Goal: Transaction & Acquisition: Book appointment/travel/reservation

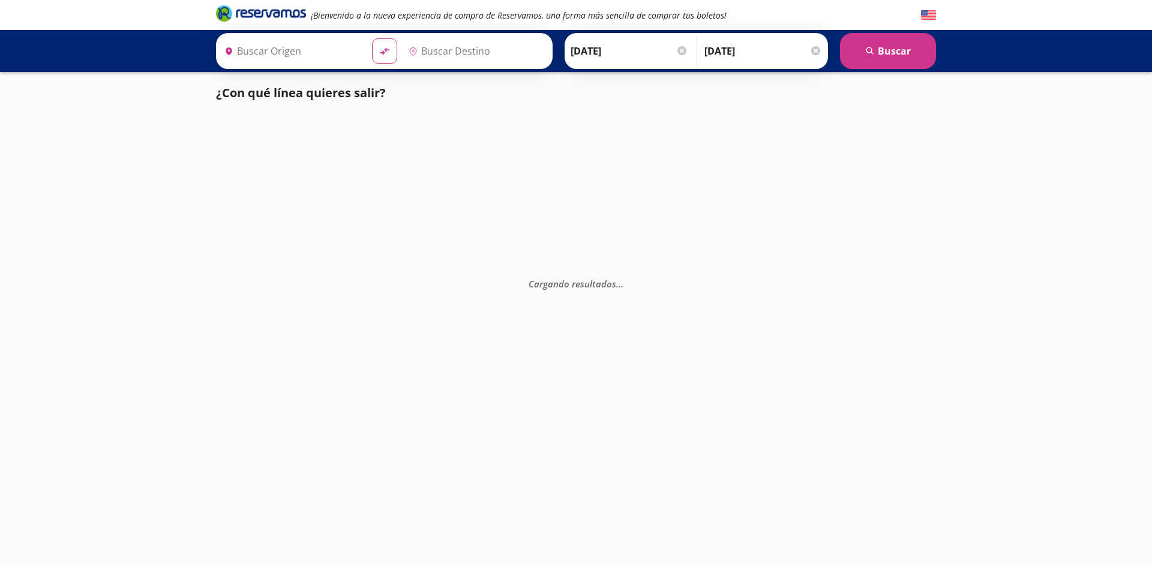
type input "[GEOGRAPHIC_DATA], [GEOGRAPHIC_DATA]"
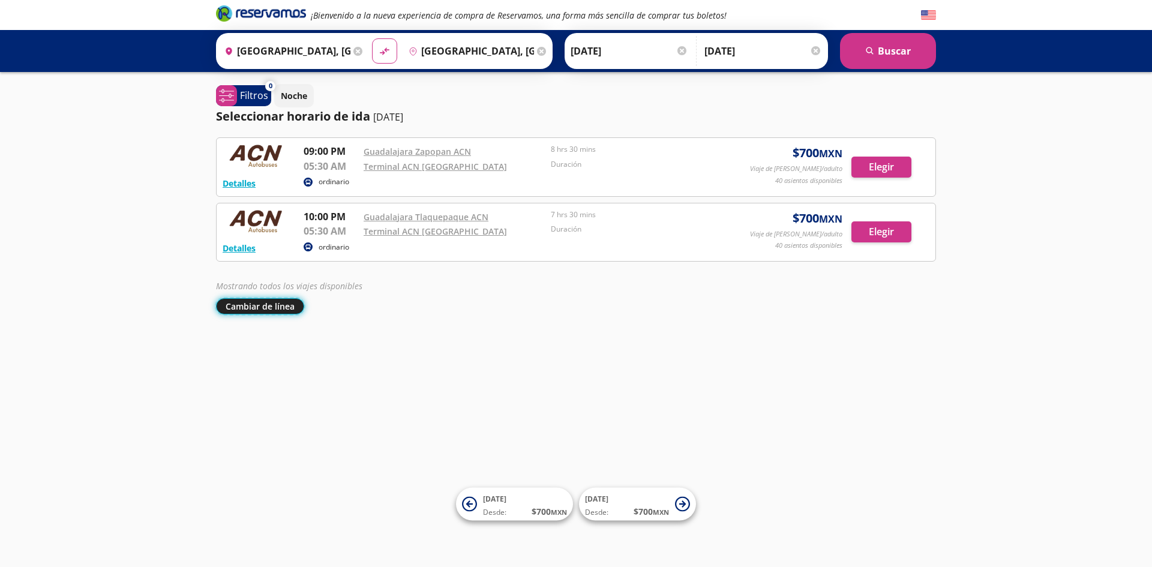
click at [293, 308] on button "Cambiar de línea" at bounding box center [260, 306] width 88 height 16
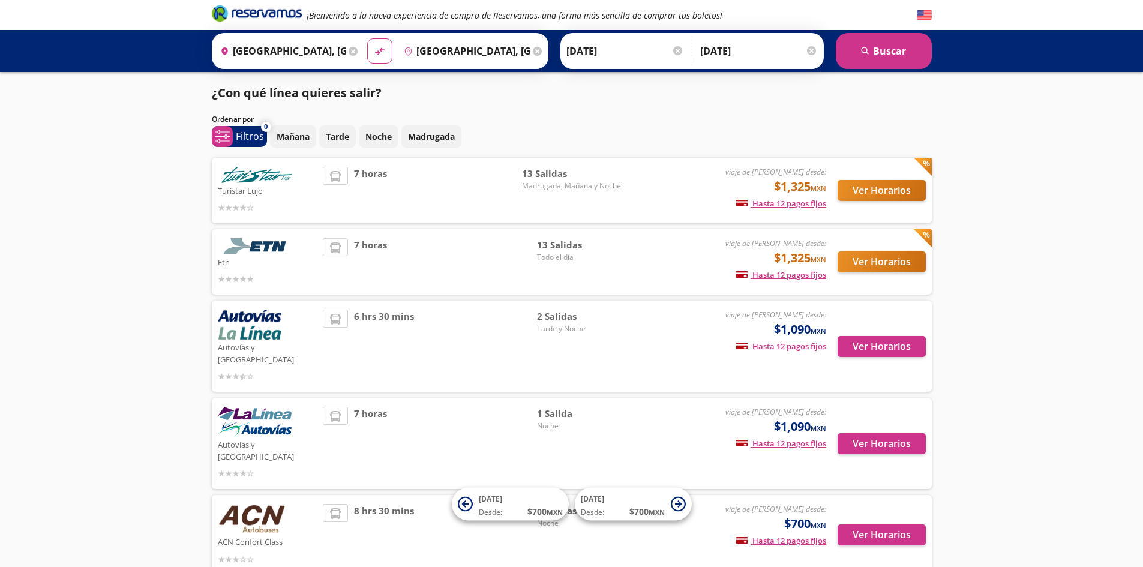
scroll to position [50, 0]
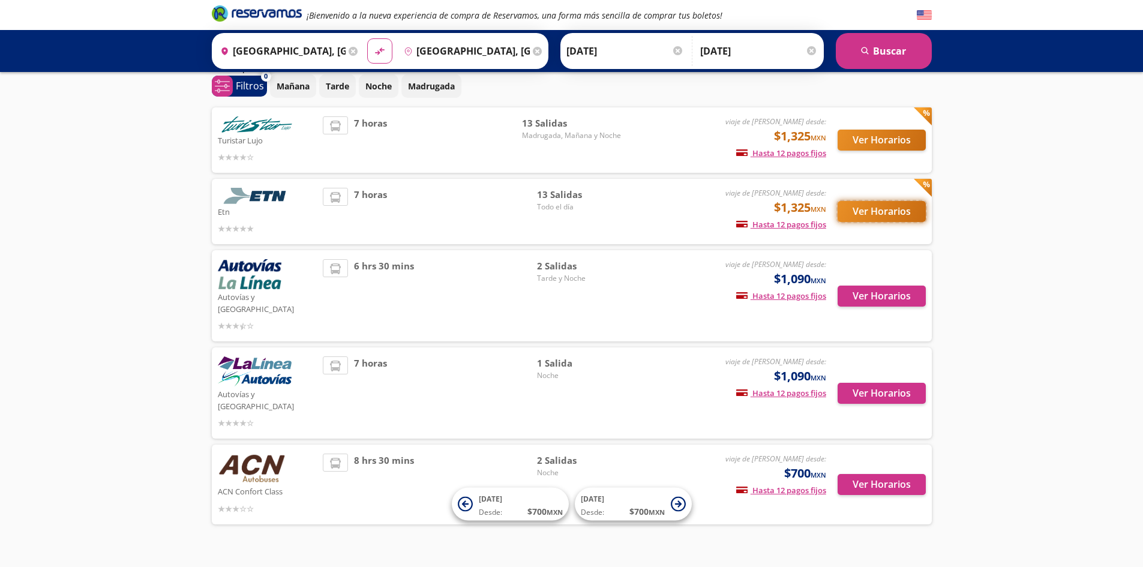
click at [918, 215] on button "Ver Horarios" at bounding box center [882, 211] width 88 height 21
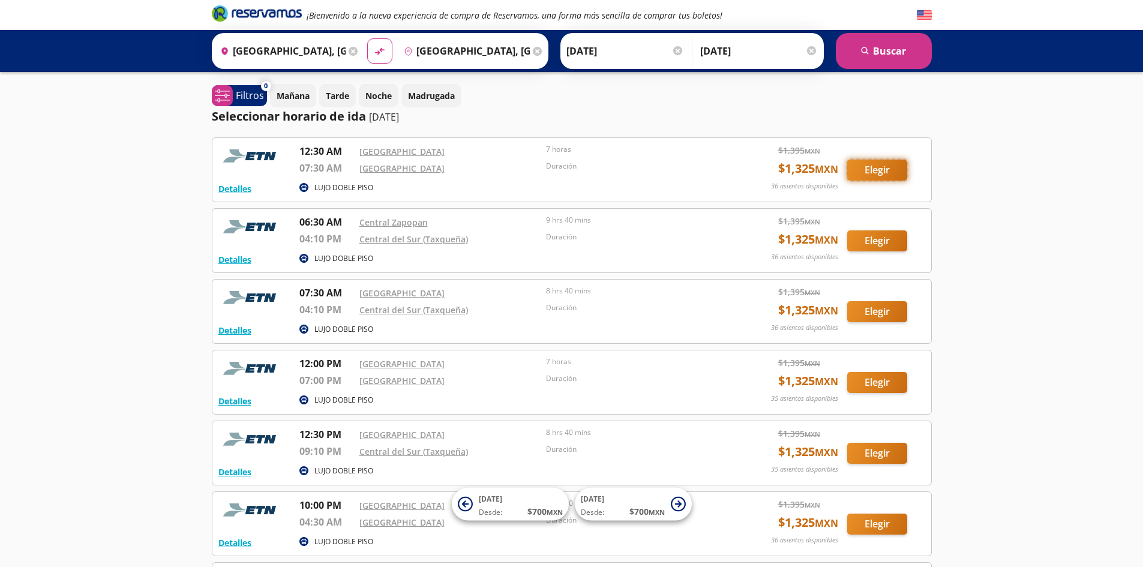
click at [865, 173] on button "Elegir" at bounding box center [877, 170] width 60 height 21
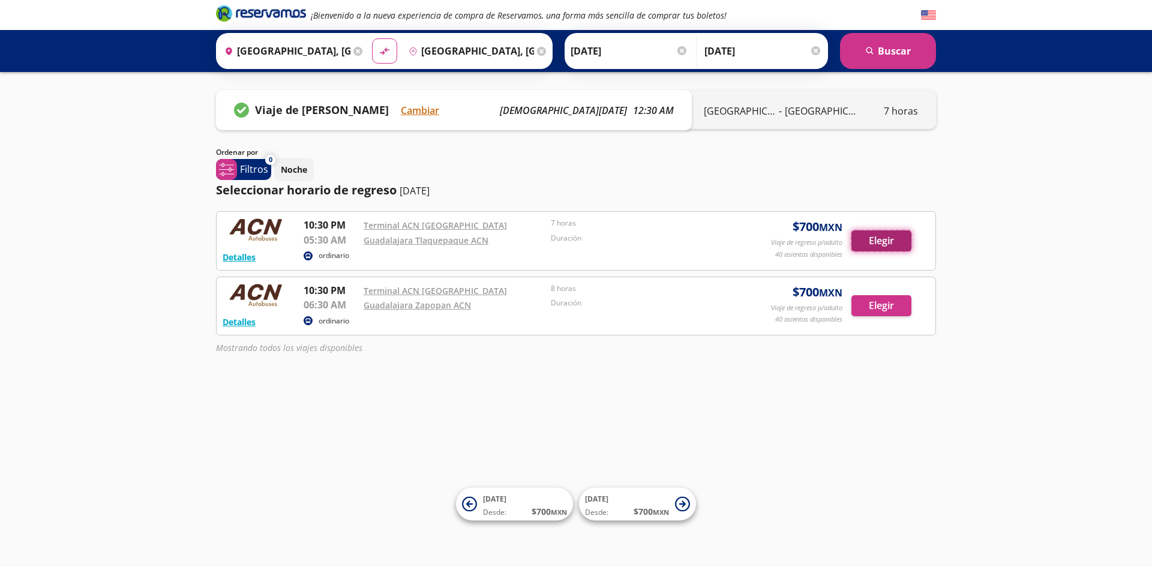
click at [891, 242] on button "Elegir" at bounding box center [882, 240] width 60 height 21
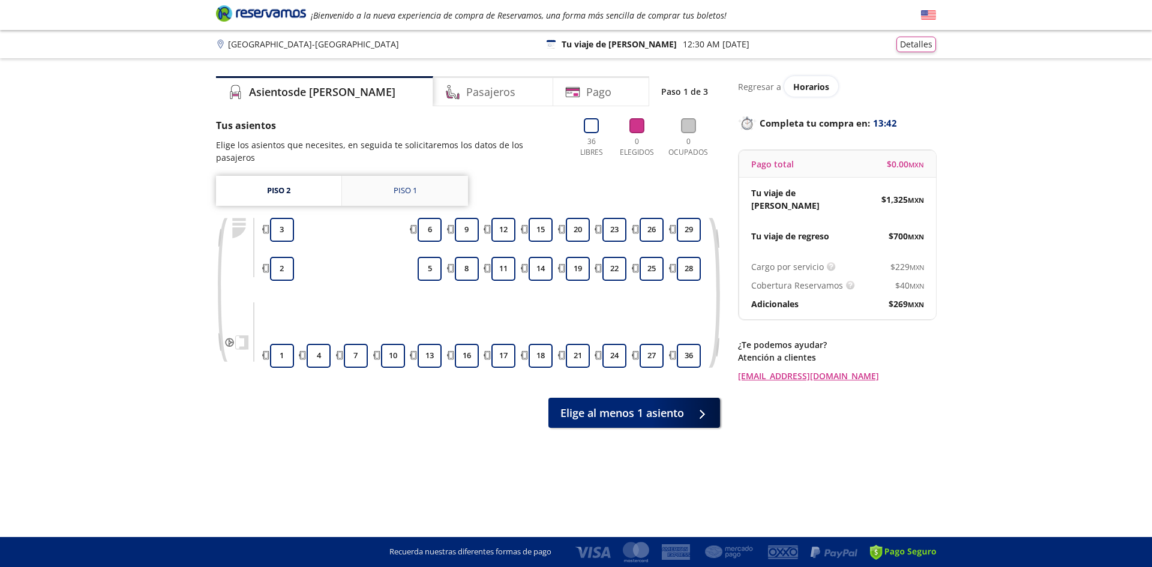
click at [400, 185] on div "Piso 1" at bounding box center [405, 191] width 23 height 12
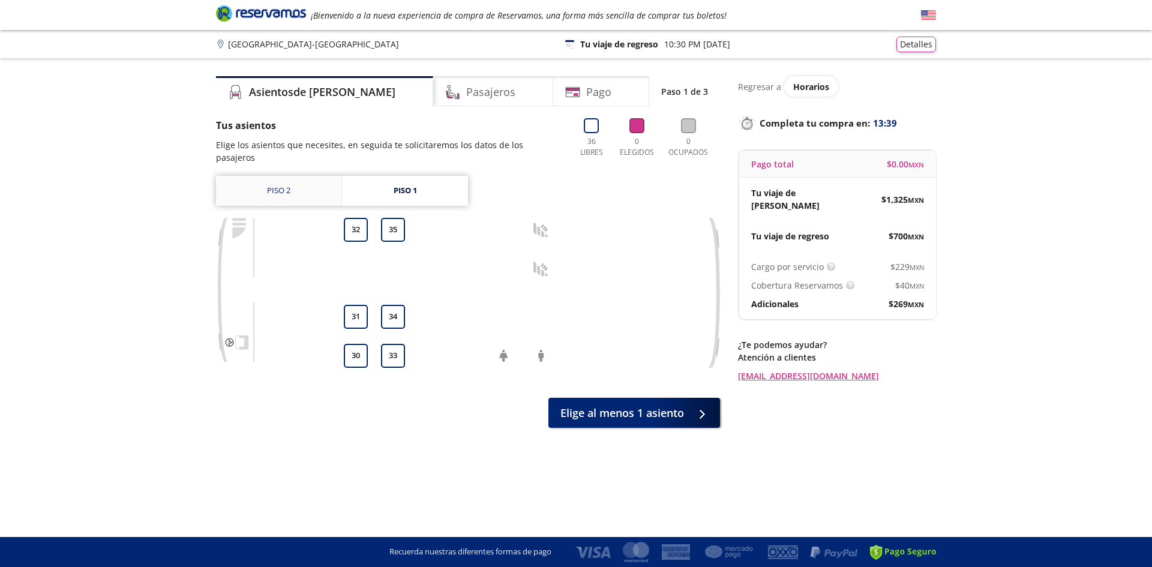
click at [289, 176] on link "Piso 2" at bounding box center [278, 191] width 125 height 30
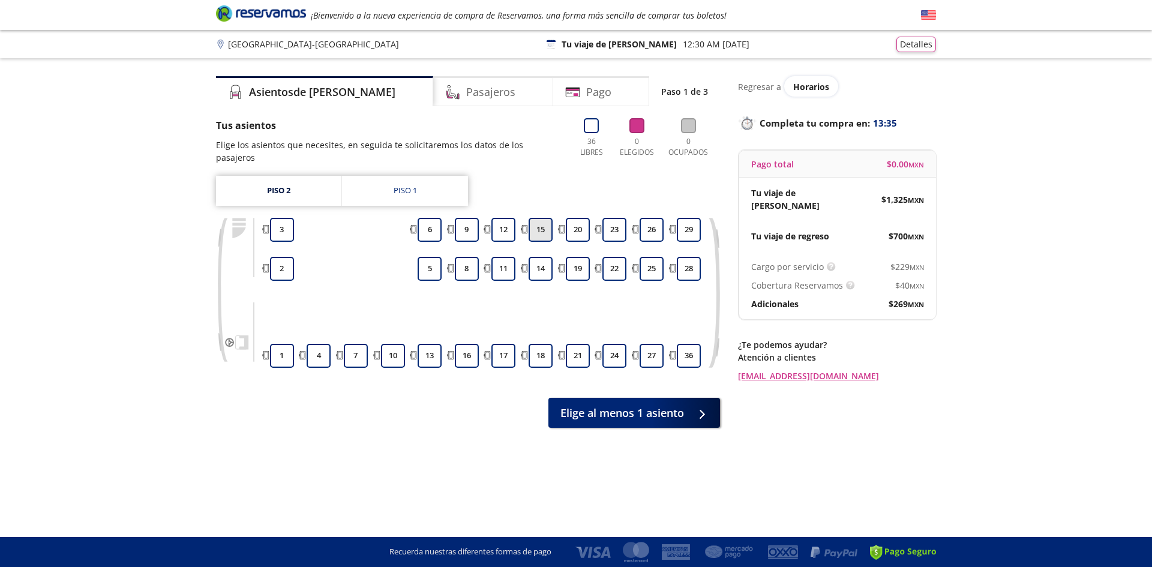
click at [542, 220] on button "15" at bounding box center [541, 230] width 24 height 24
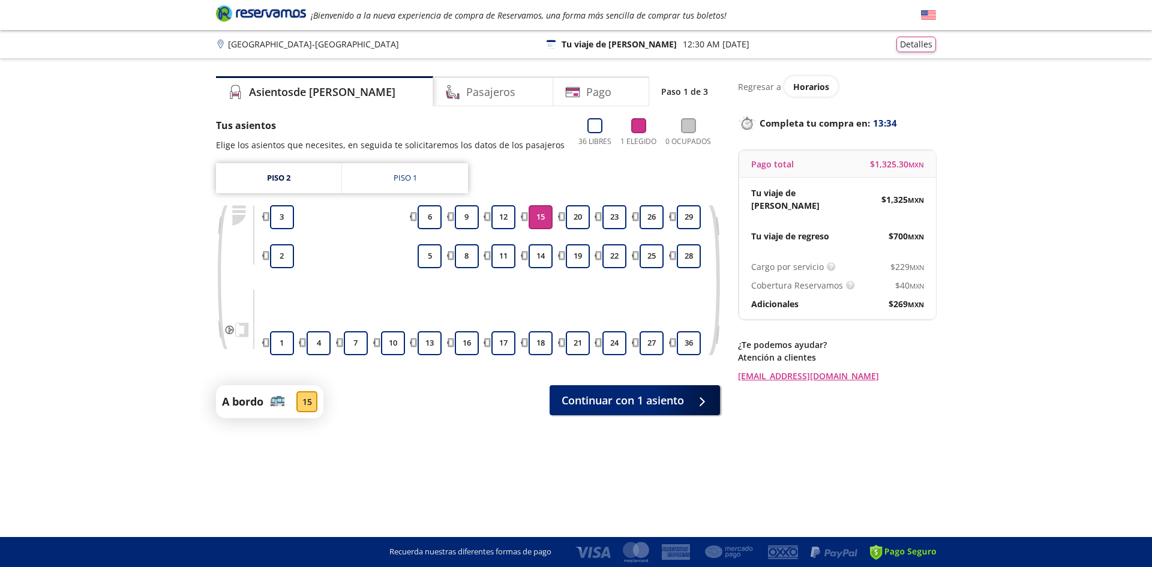
click at [554, 262] on div "14" at bounding box center [541, 256] width 28 height 24
click at [547, 261] on button "14" at bounding box center [541, 256] width 24 height 24
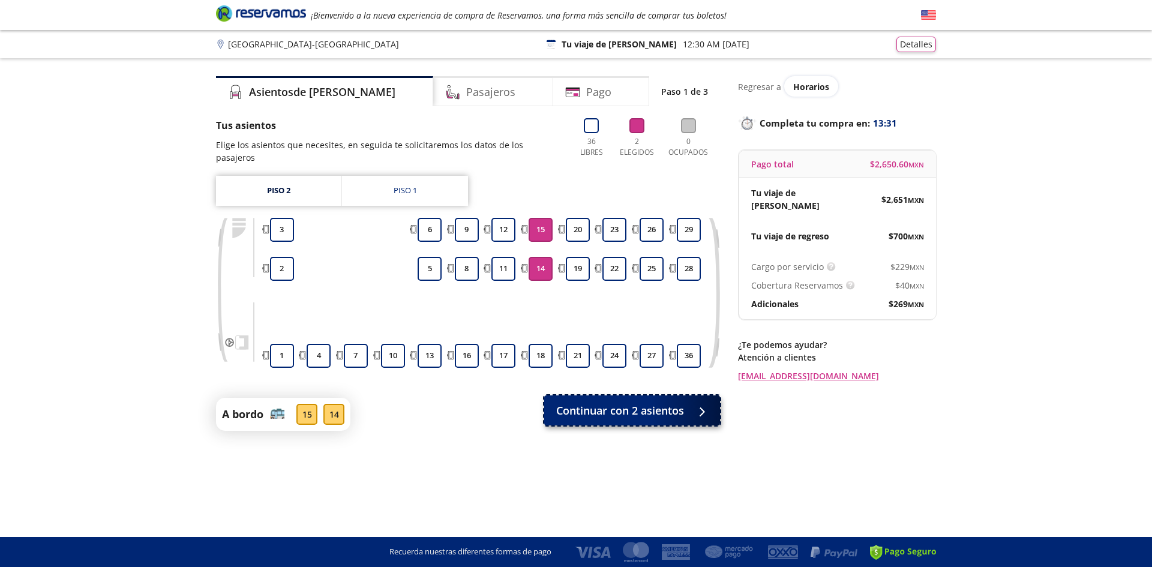
click at [661, 406] on span "Continuar con 2 asientos" at bounding box center [620, 411] width 128 height 16
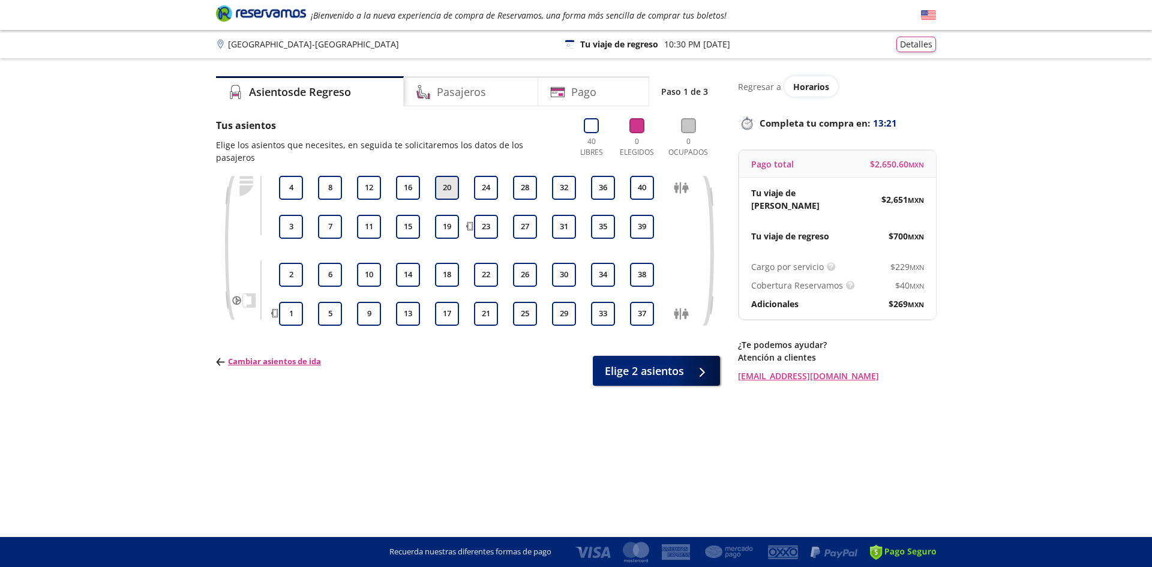
click at [447, 177] on button "20" at bounding box center [447, 188] width 24 height 24
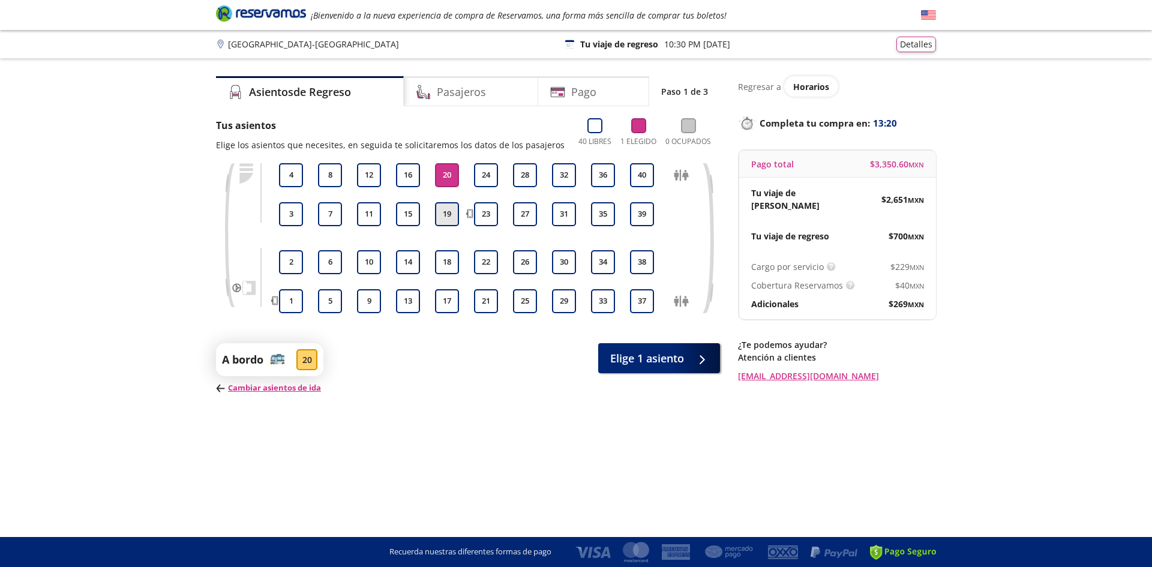
click at [452, 209] on button "19" at bounding box center [447, 214] width 24 height 24
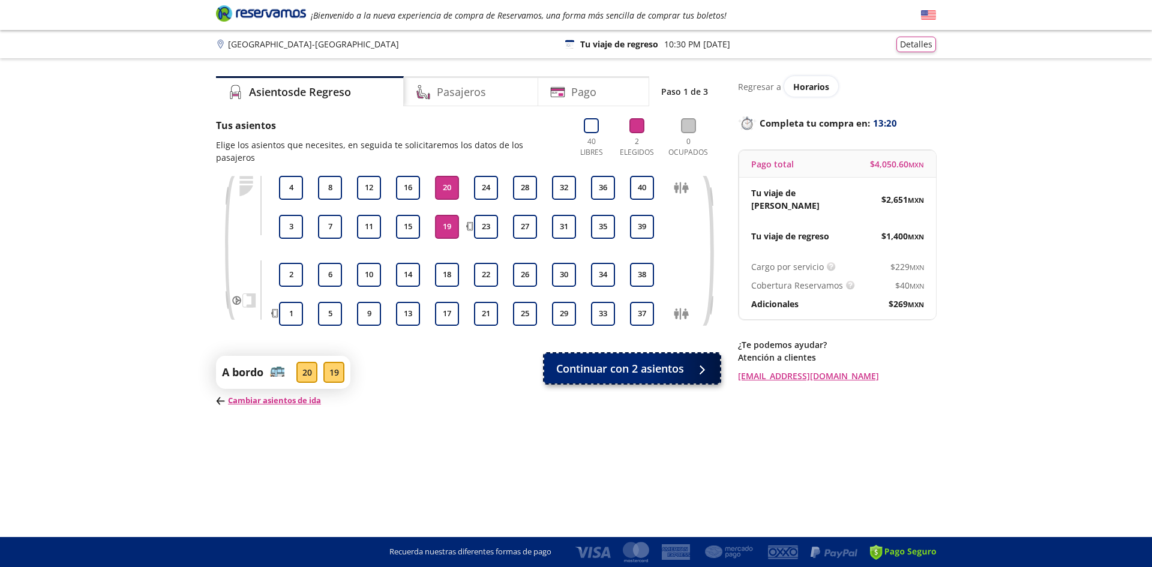
click at [630, 361] on span "Continuar con 2 asientos" at bounding box center [620, 369] width 128 height 16
